Goal: Task Accomplishment & Management: Complete application form

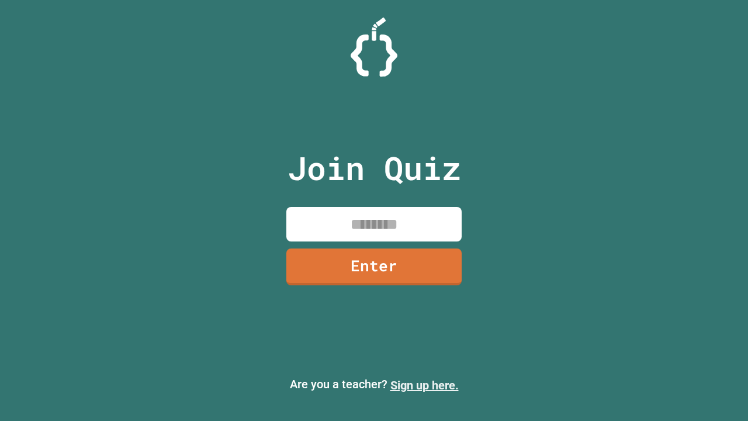
click at [424, 385] on link "Sign up here." at bounding box center [424, 385] width 68 height 14
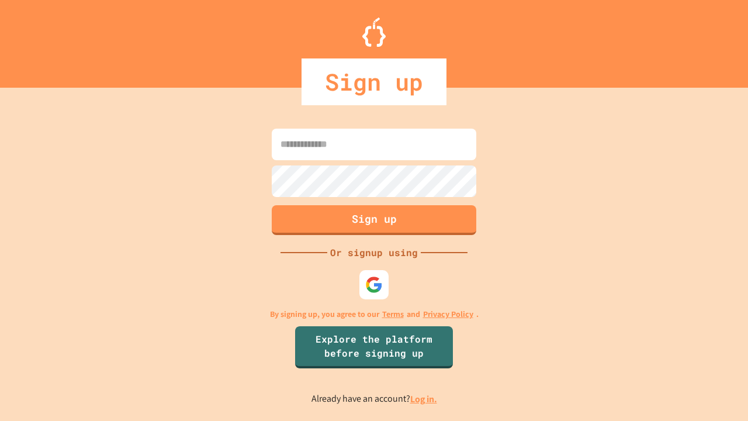
click at [424, 398] on link "Log in." at bounding box center [423, 399] width 27 height 12
